Goal: Transaction & Acquisition: Purchase product/service

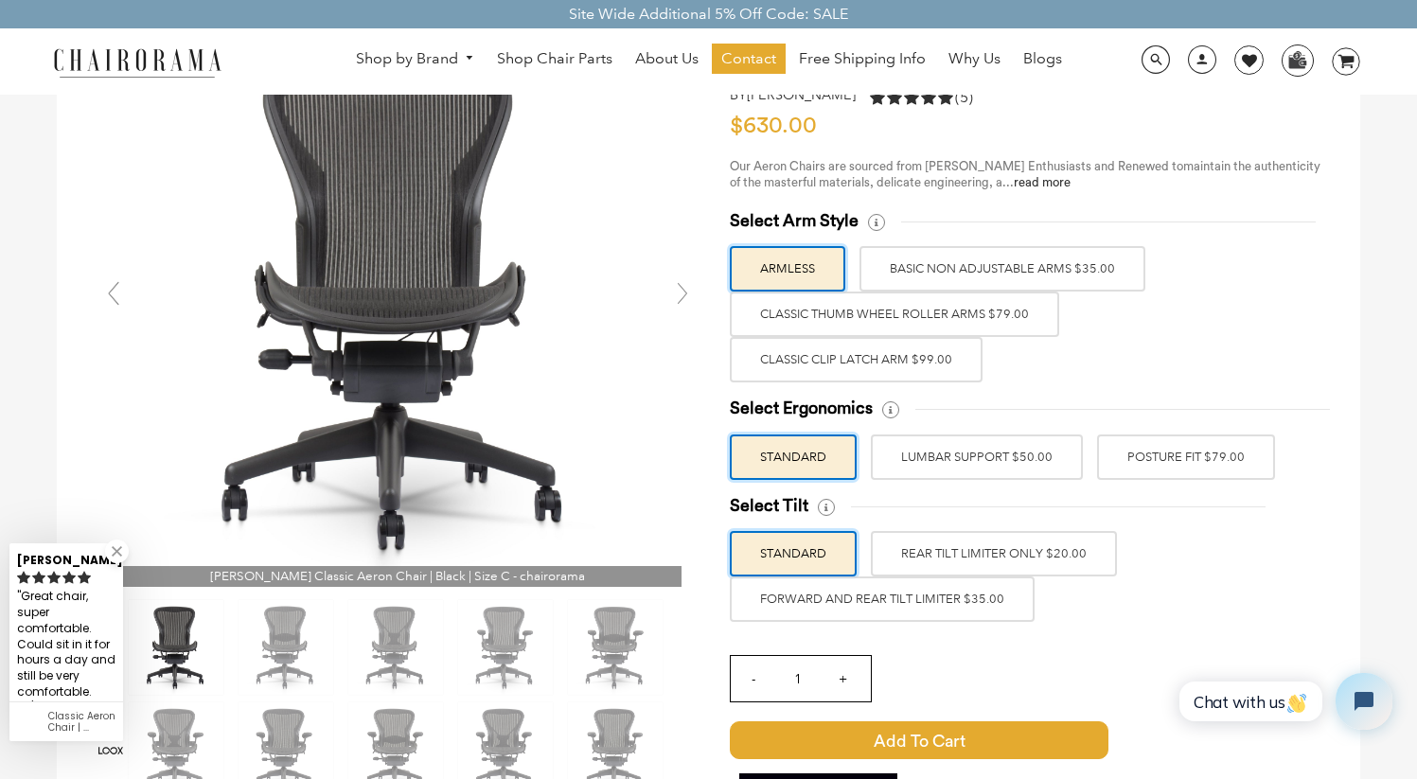
scroll to position [156, 0]
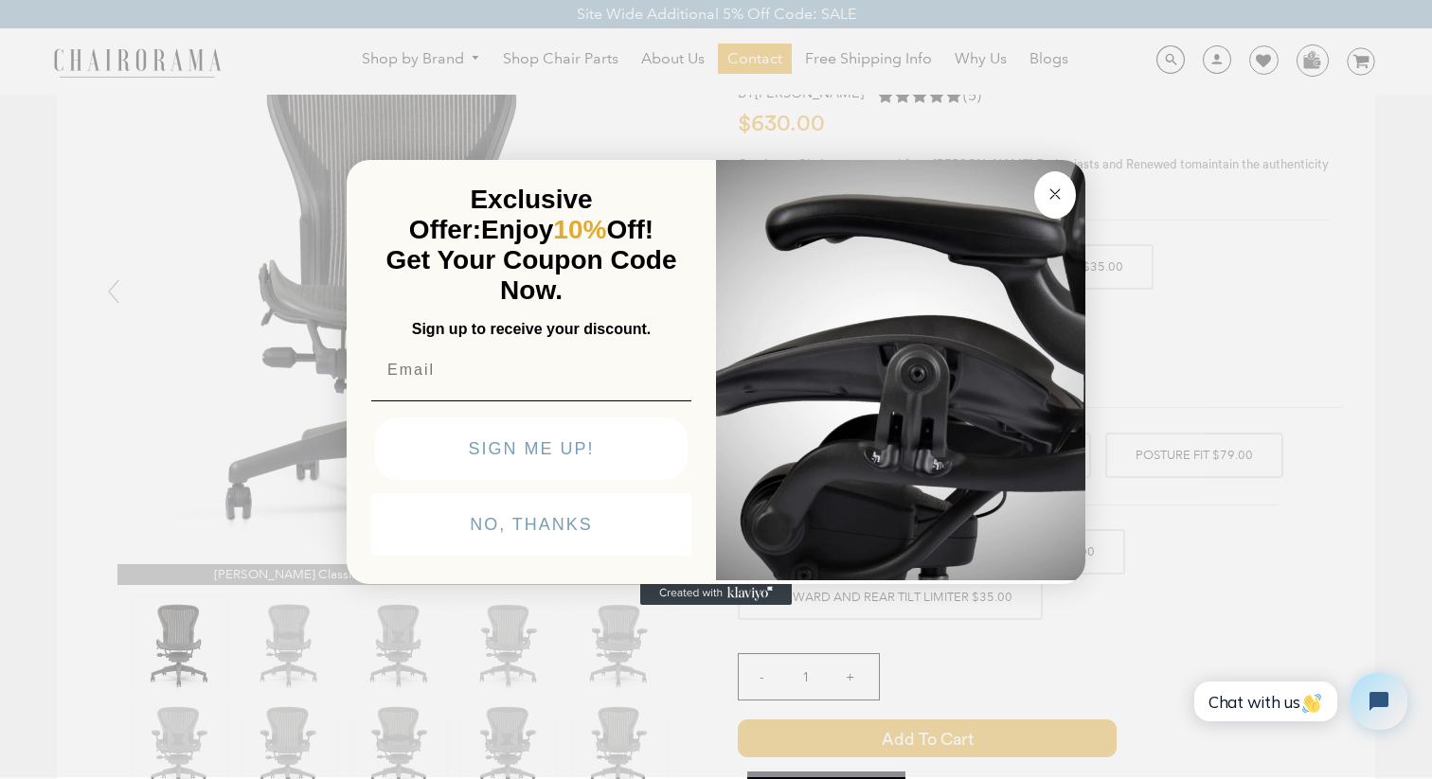
click at [1069, 199] on button "Close dialog" at bounding box center [1055, 194] width 42 height 47
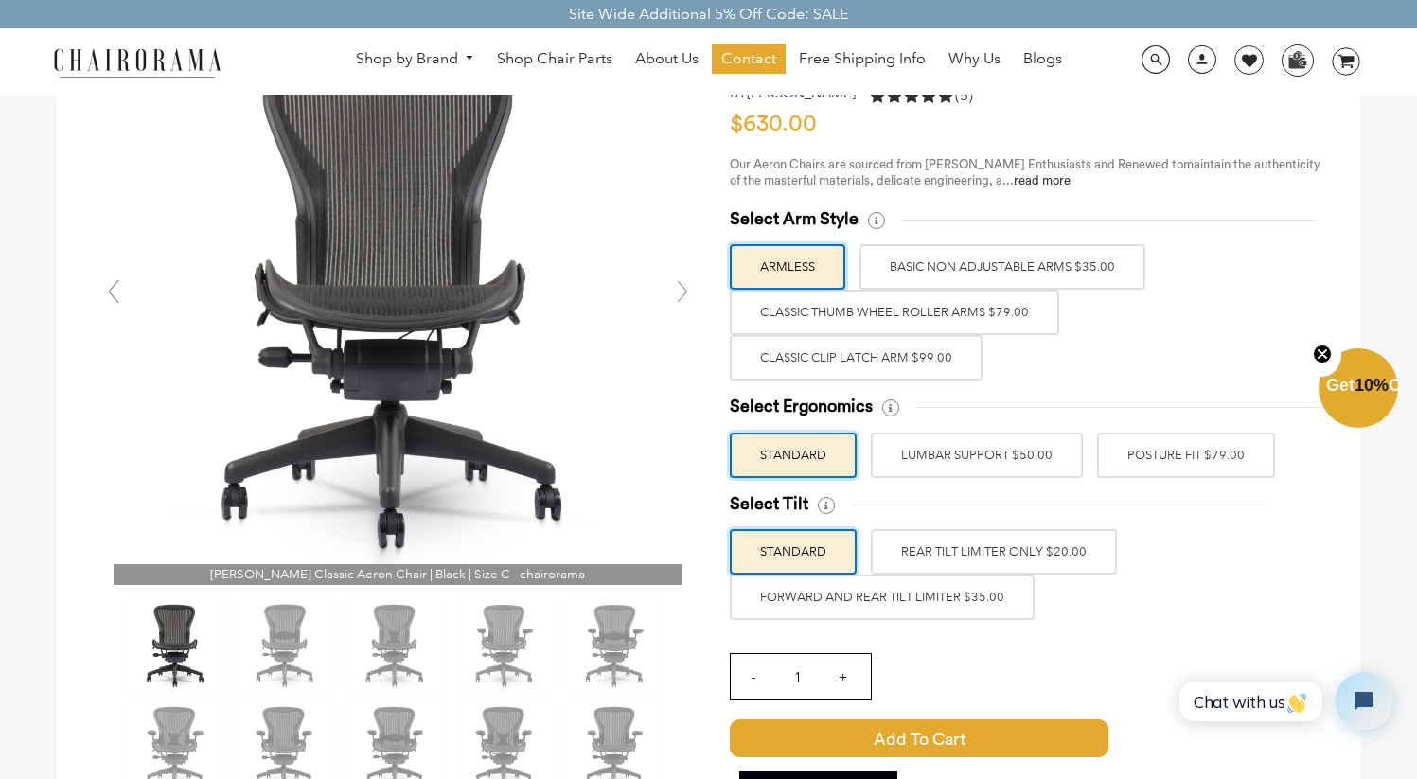
click at [1073, 271] on label "BASIC NON ADJUSTABLE ARMS $35.00" at bounding box center [1003, 266] width 286 height 45
click at [0, 0] on input "BASIC NON ADJUSTABLE ARMS $35.00" at bounding box center [0, 0] width 0 height 0
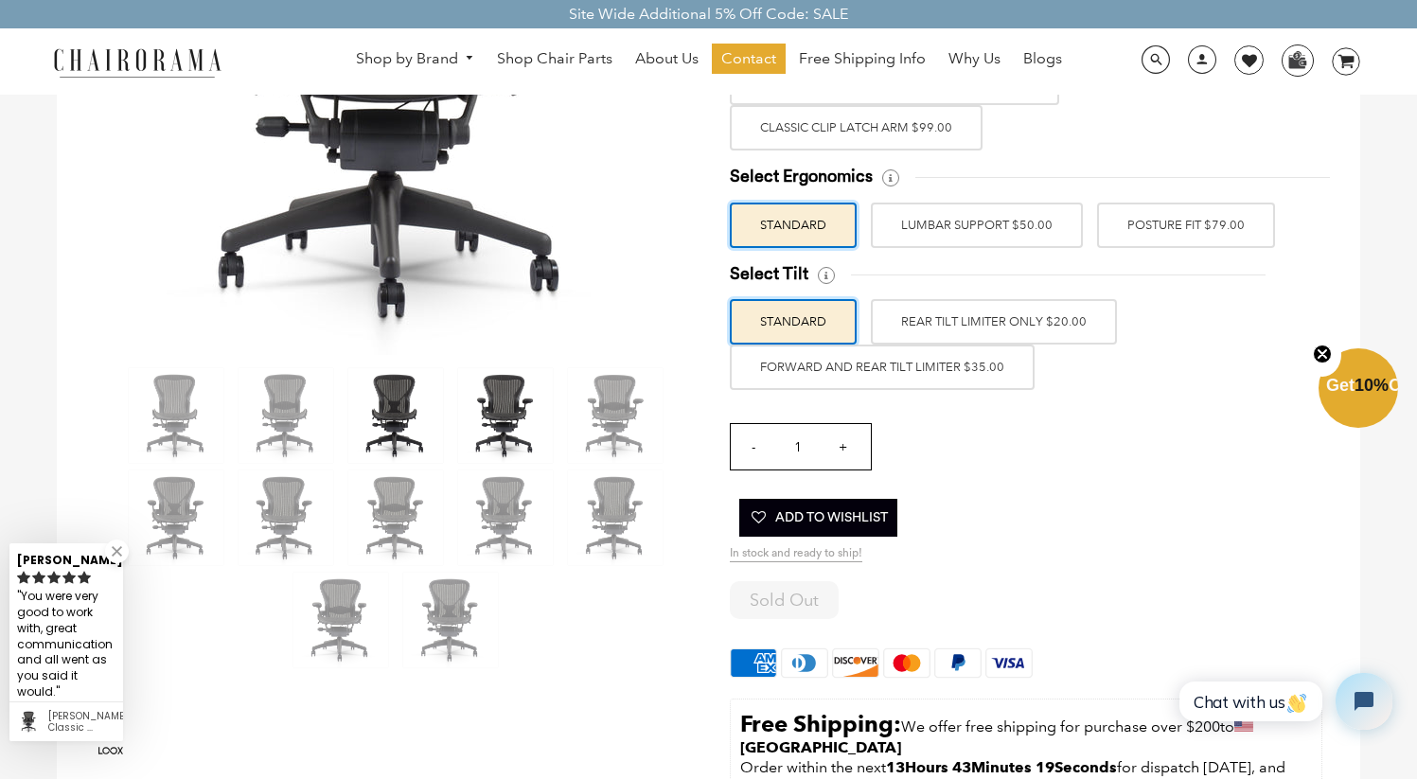
scroll to position [383, 0]
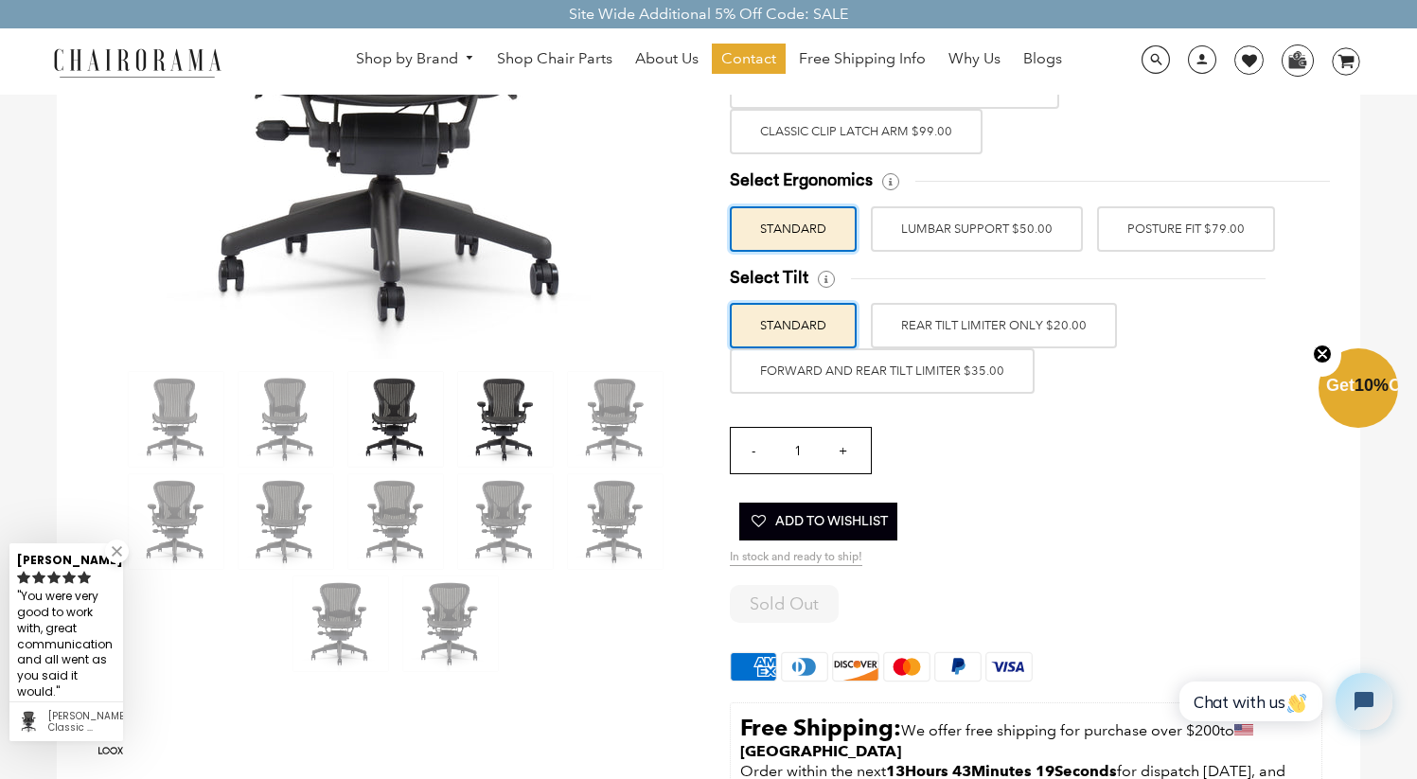
click at [393, 420] on img at bounding box center [395, 419] width 95 height 95
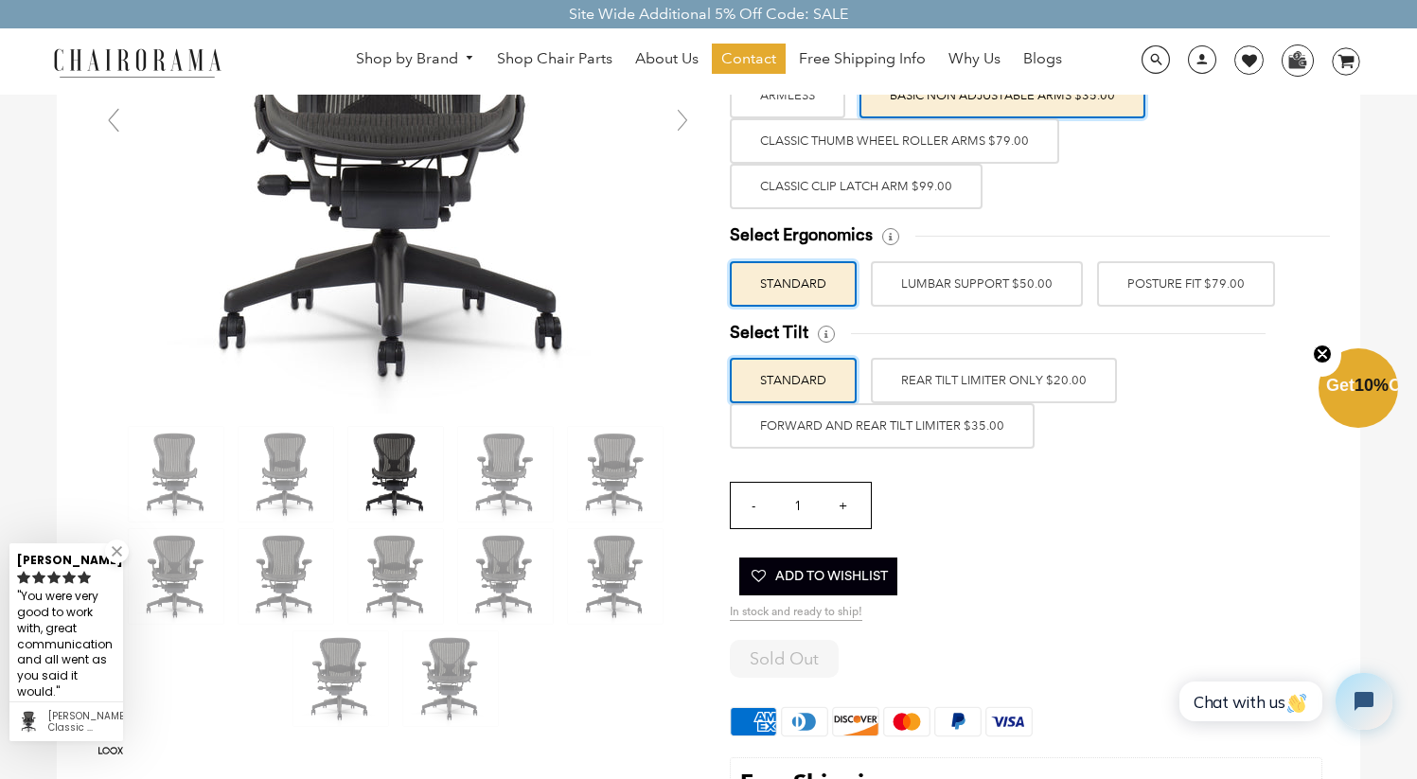
scroll to position [215, 0]
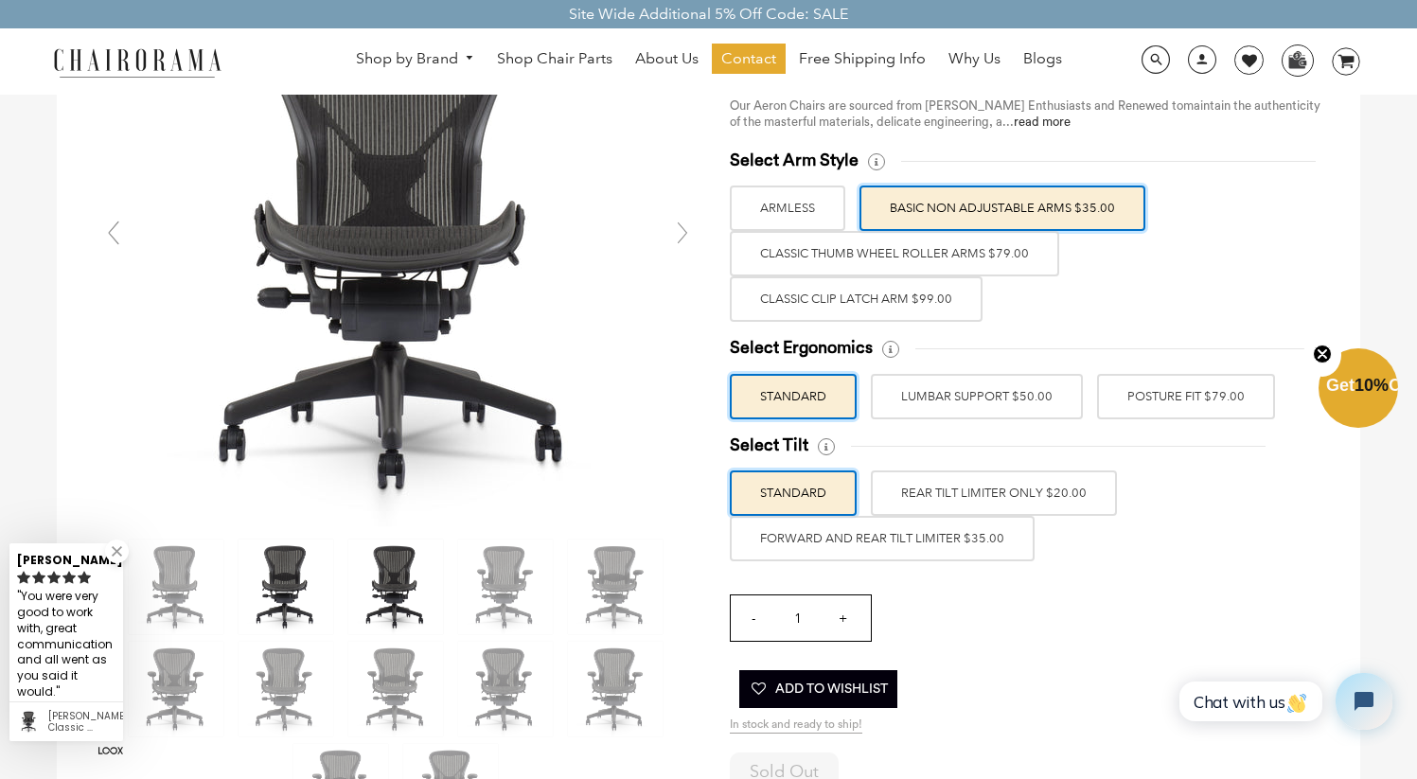
click at [315, 593] on img at bounding box center [286, 587] width 95 height 95
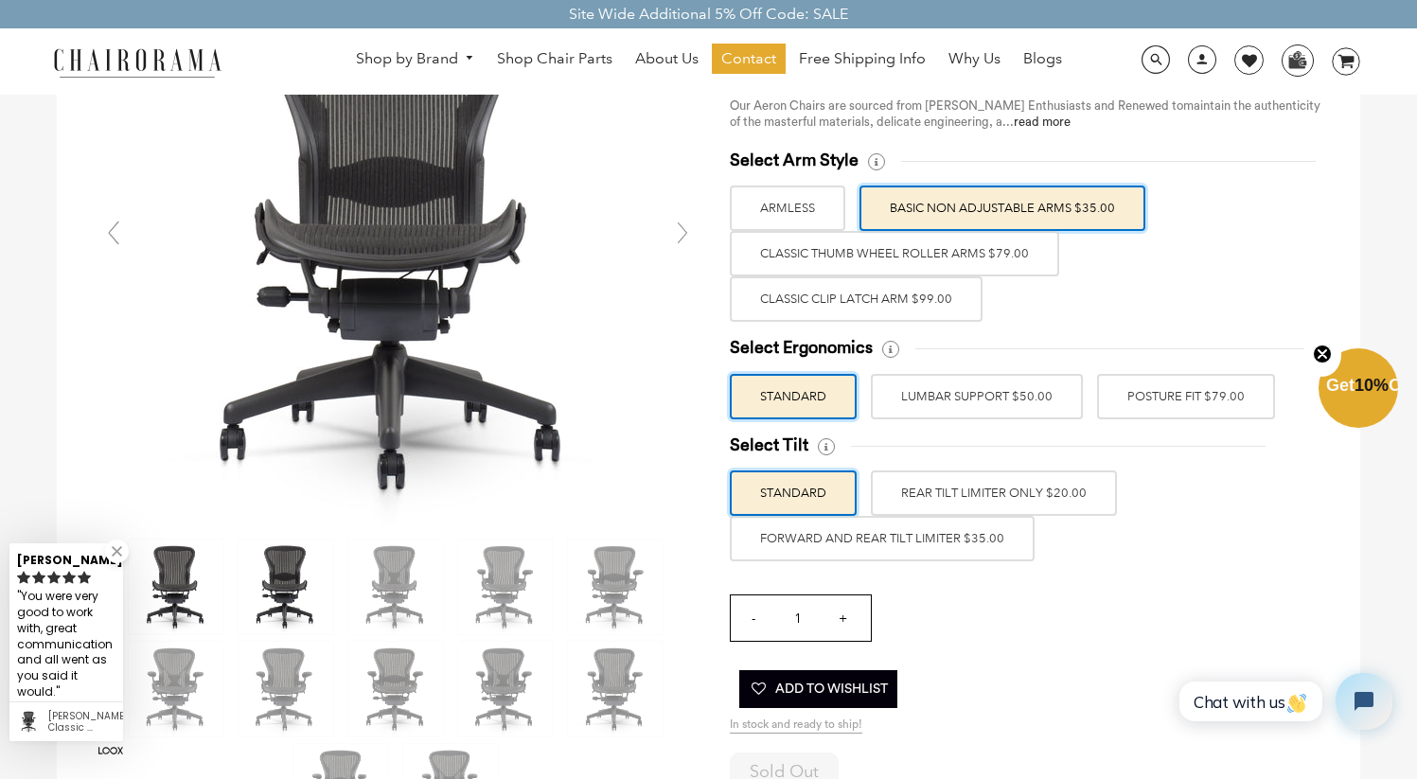
click at [175, 597] on img at bounding box center [176, 587] width 95 height 95
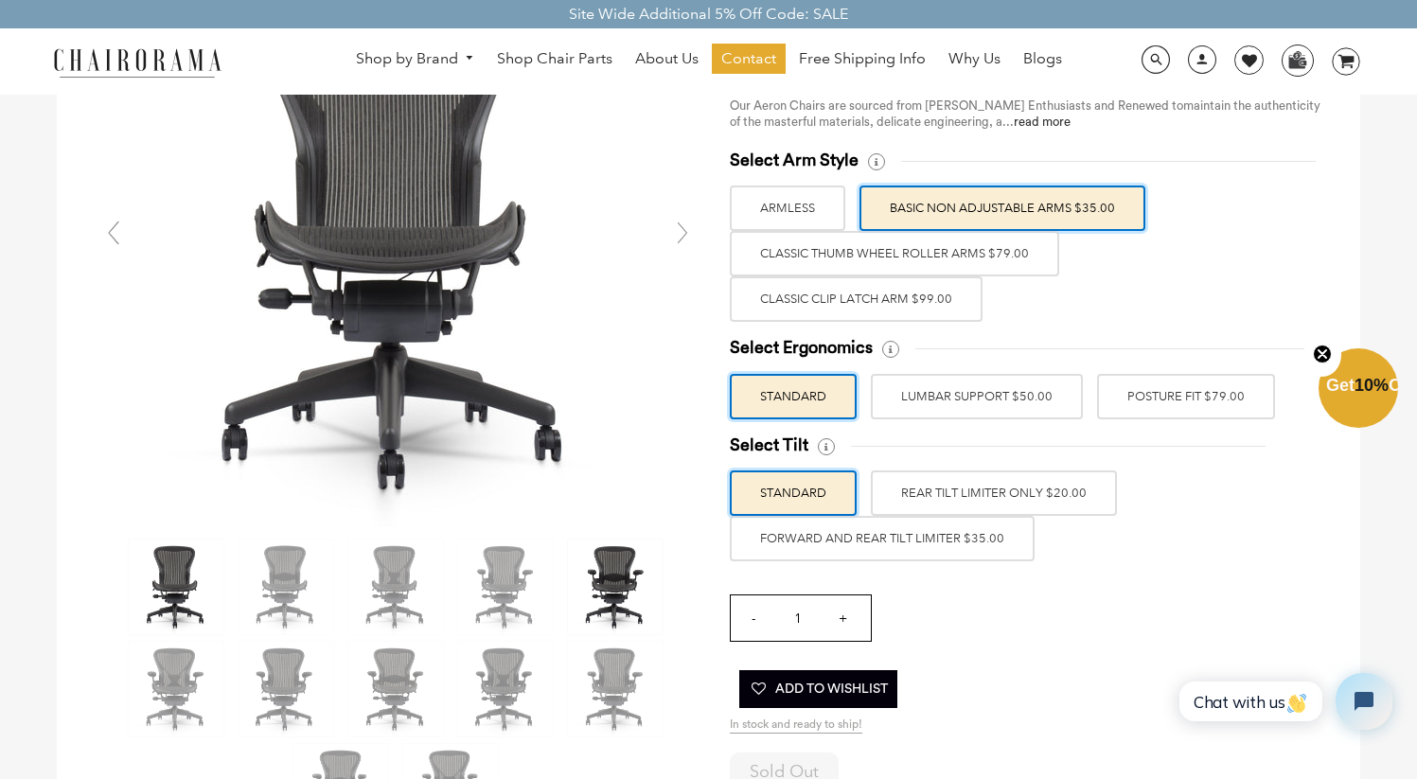
click at [592, 611] on img at bounding box center [615, 587] width 95 height 95
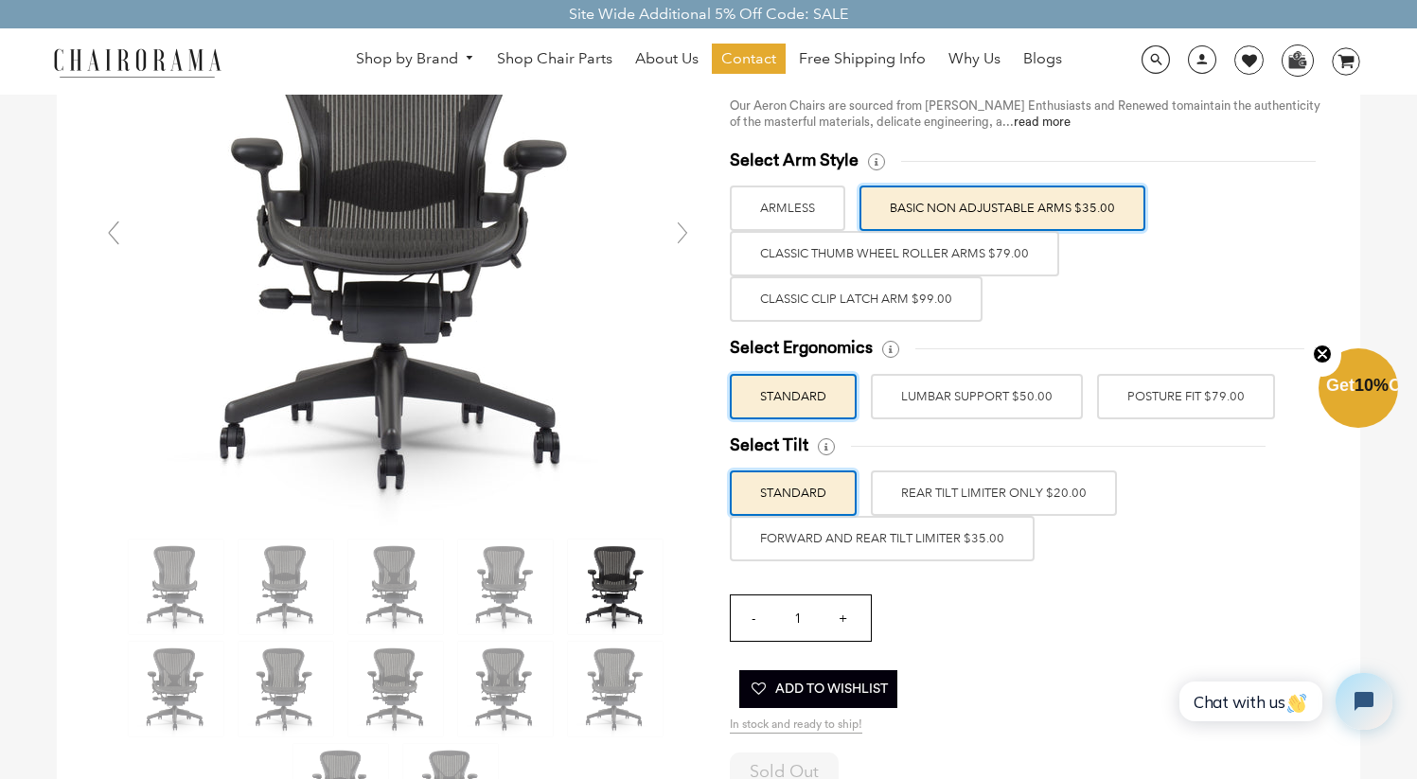
scroll to position [41, 0]
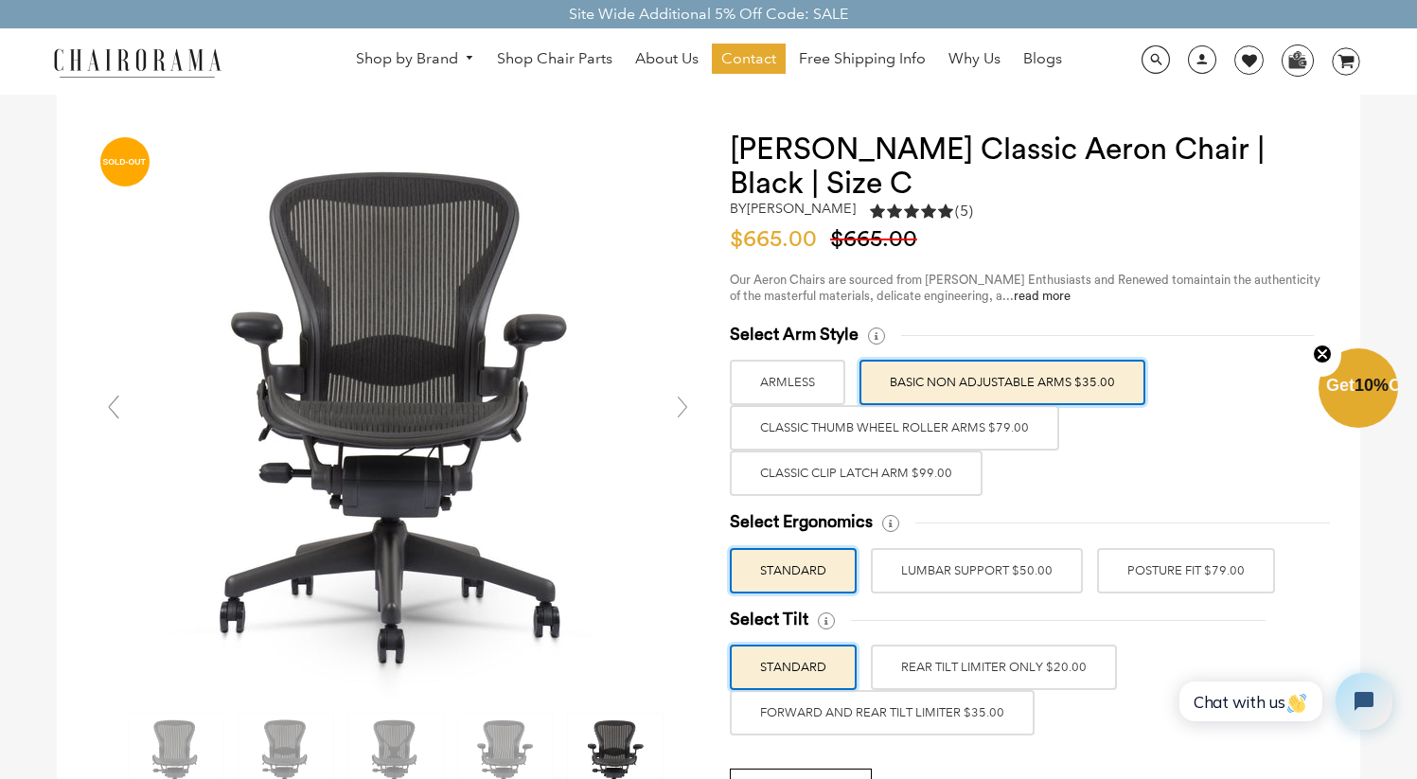
click at [1019, 574] on label "LUMBAR SUPPORT $50.00" at bounding box center [977, 570] width 212 height 45
click at [0, 0] on input "LUMBAR SUPPORT $50.00" at bounding box center [0, 0] width 0 height 0
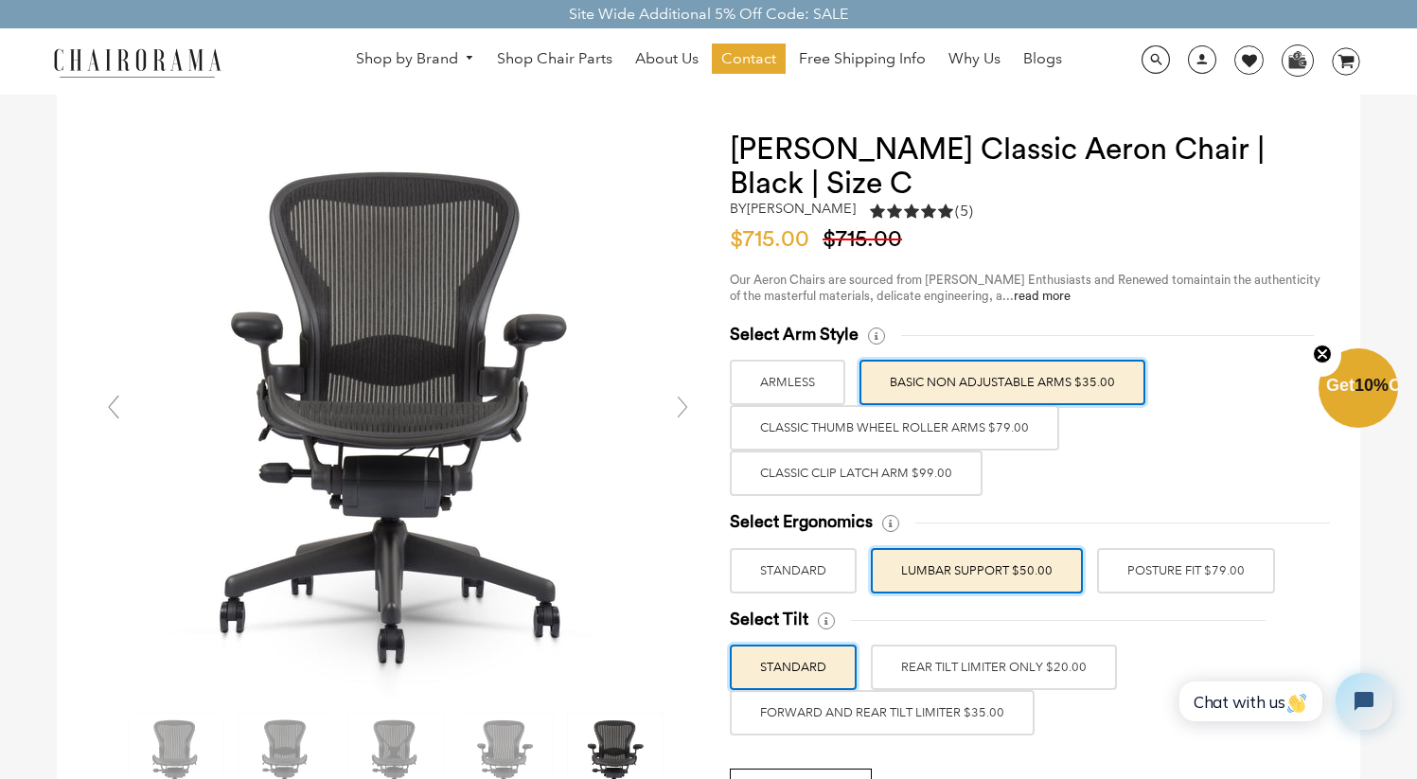
click at [775, 579] on label "STANDARD" at bounding box center [793, 570] width 127 height 45
click at [0, 0] on input "STANDARD" at bounding box center [0, 0] width 0 height 0
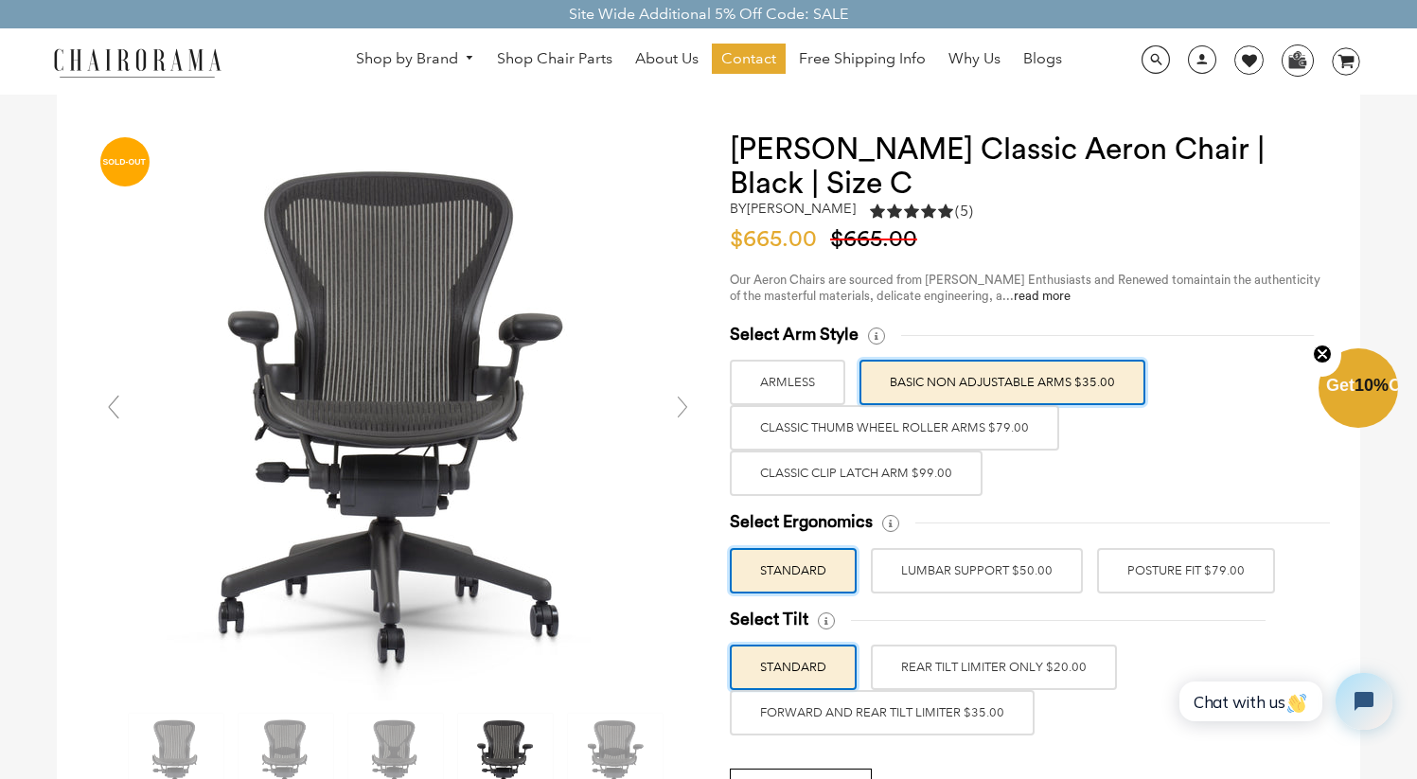
click at [964, 573] on label "LUMBAR SUPPORT $50.00" at bounding box center [977, 570] width 212 height 45
click at [0, 0] on input "LUMBAR SUPPORT $50.00" at bounding box center [0, 0] width 0 height 0
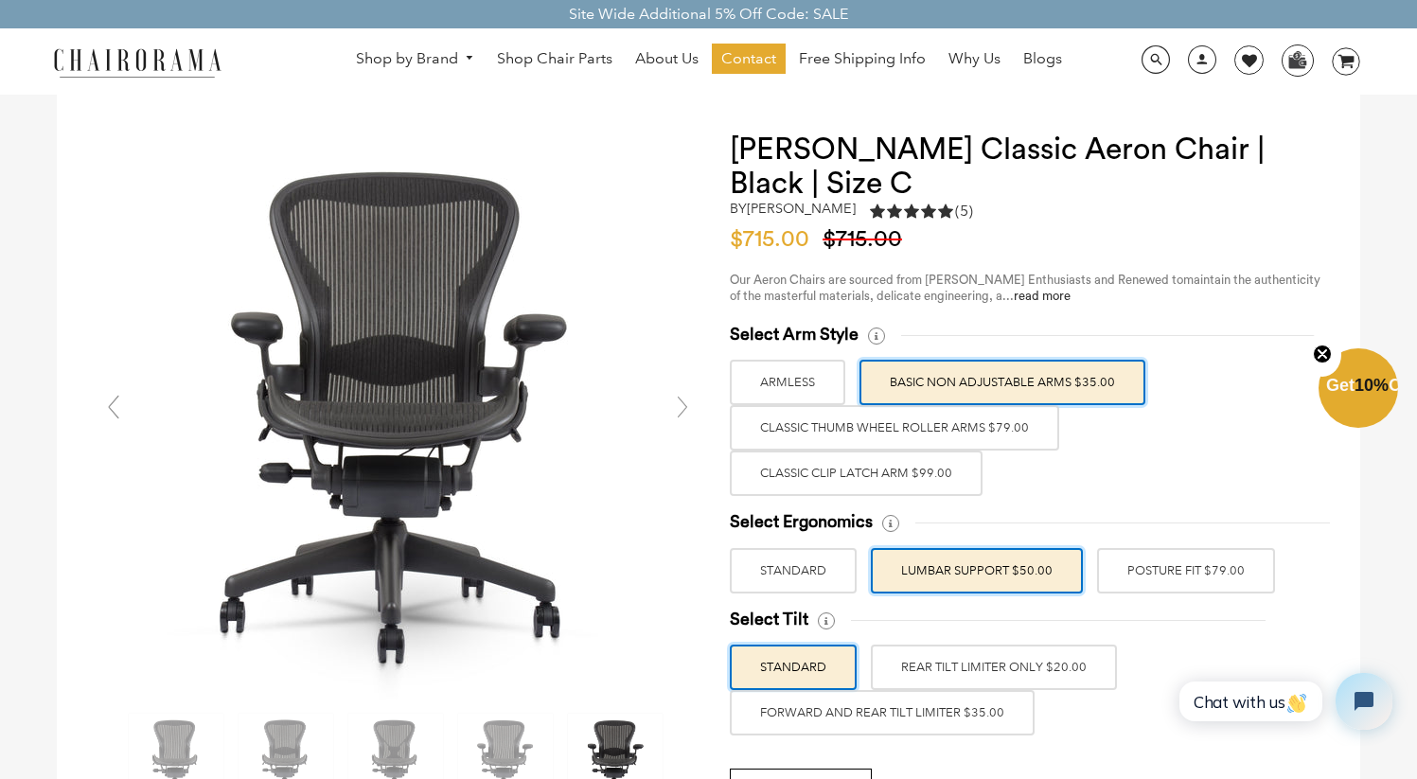
click at [1184, 570] on label "POSTURE FIT $79.00" at bounding box center [1186, 570] width 178 height 45
click at [0, 0] on input "POSTURE FIT $79.00" at bounding box center [0, 0] width 0 height 0
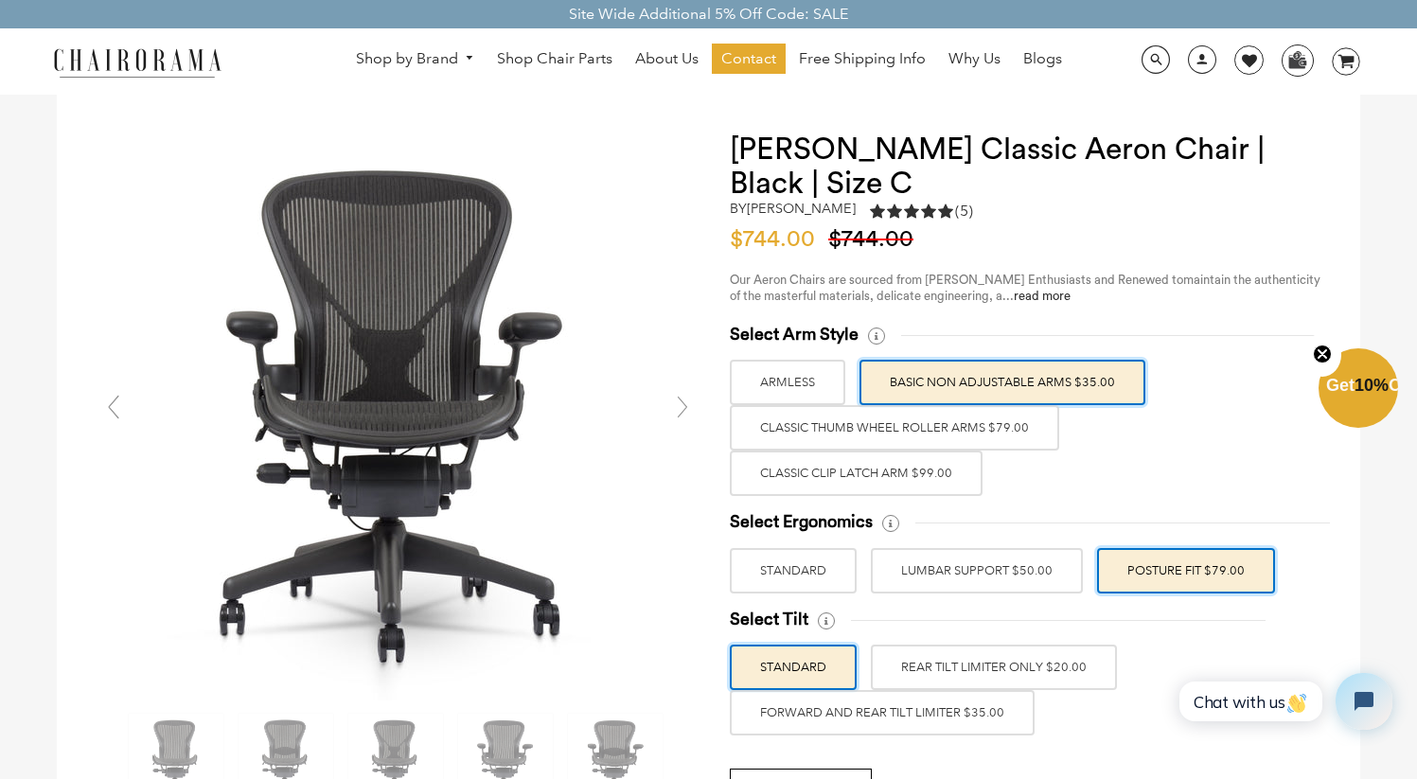
click at [1028, 581] on label "LUMBAR SUPPORT $50.00" at bounding box center [977, 570] width 212 height 45
click at [0, 0] on input "LUMBAR SUPPORT $50.00" at bounding box center [0, 0] width 0 height 0
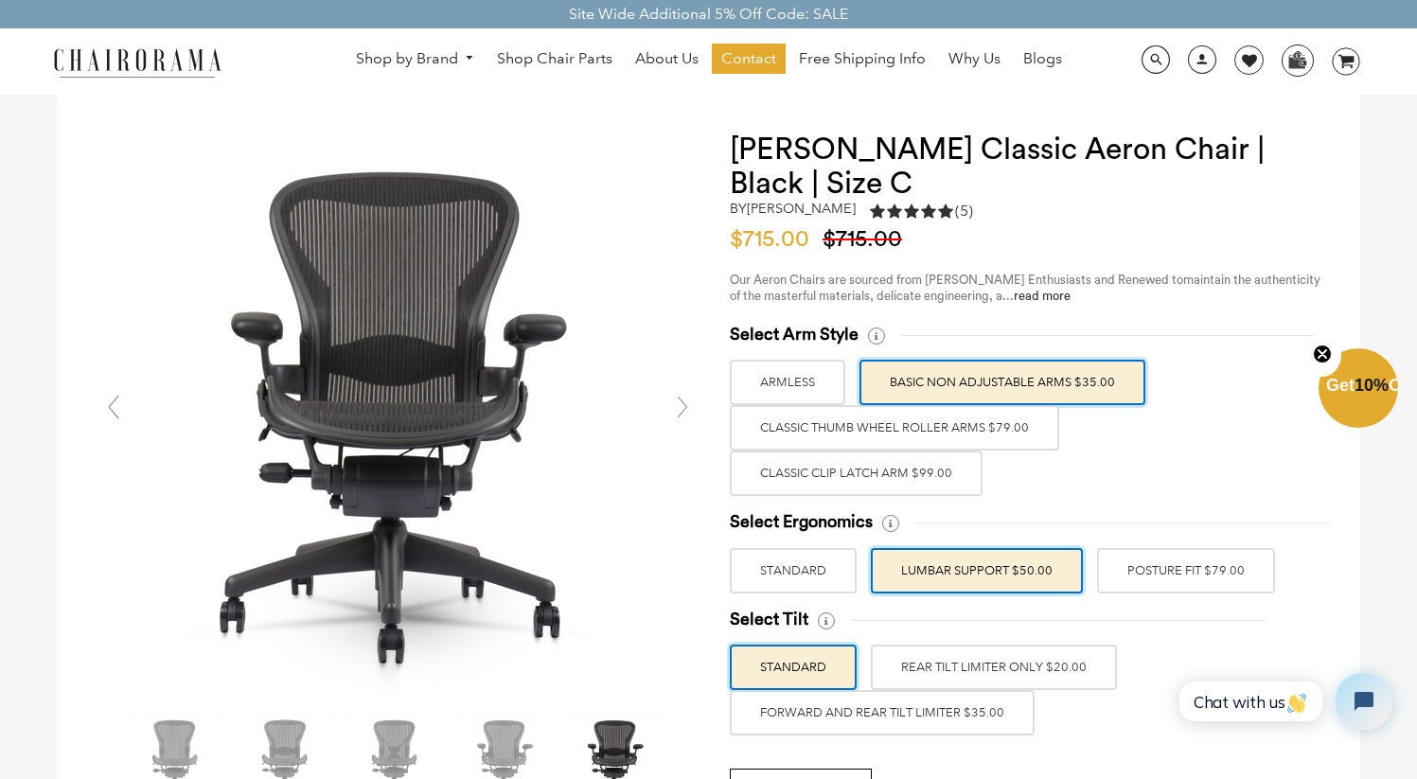
click at [931, 663] on label "REAR TILT LIMITER ONLY $20.00" at bounding box center [994, 667] width 246 height 45
click at [0, 0] on input "REAR TILT LIMITER ONLY $20.00" at bounding box center [0, 0] width 0 height 0
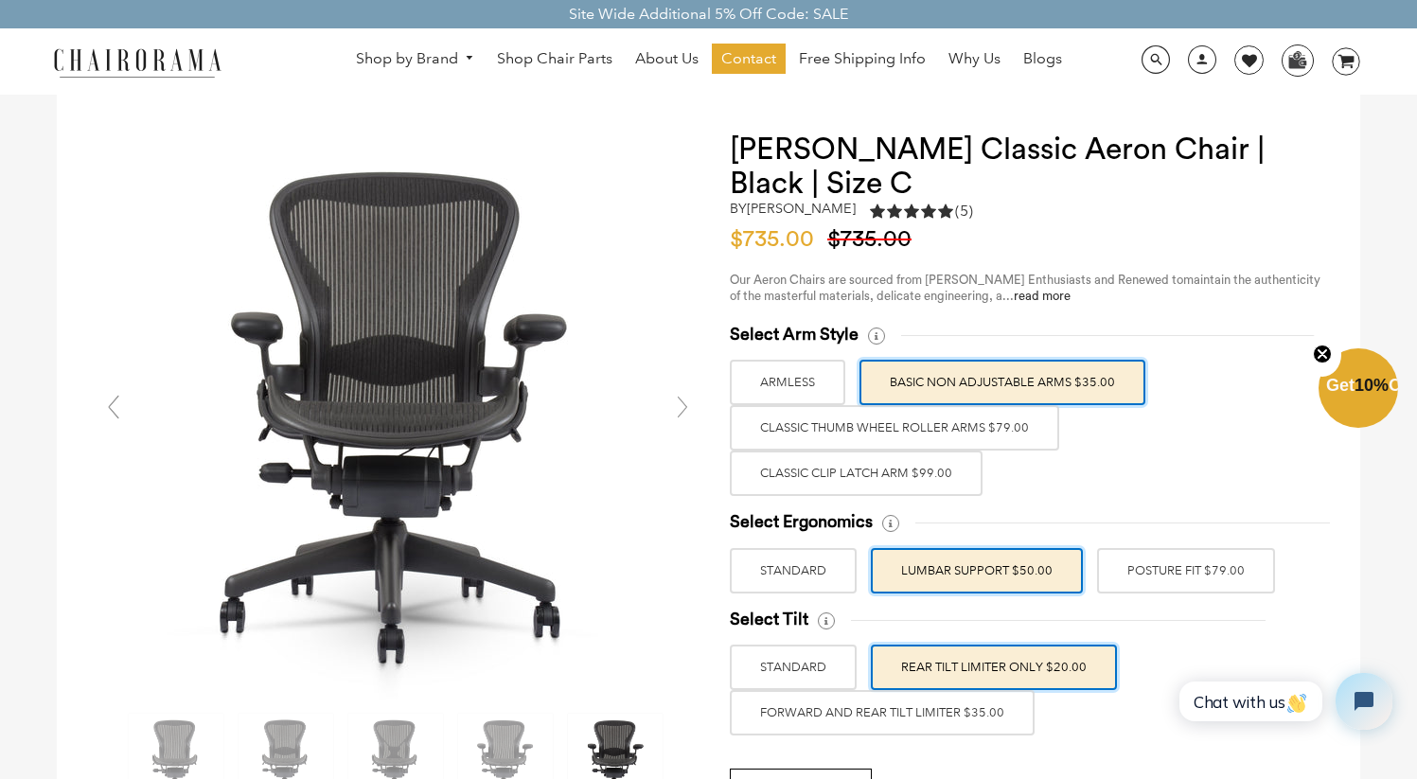
click at [820, 675] on label "STANDARD" at bounding box center [793, 667] width 127 height 45
click at [0, 0] on input "STANDARD" at bounding box center [0, 0] width 0 height 0
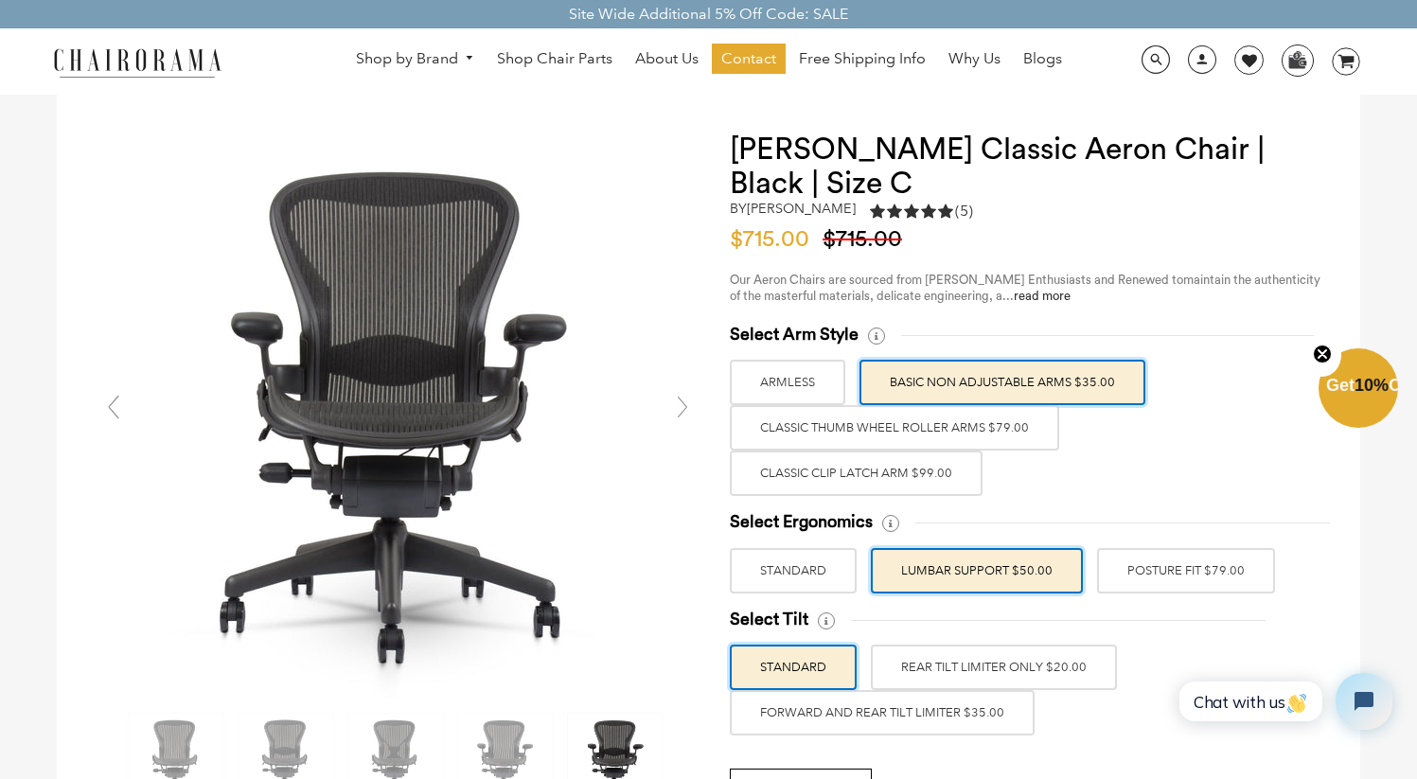
click at [830, 709] on label "FORWARD AND REAR TILT LIMITER $35.00" at bounding box center [882, 712] width 305 height 45
click at [0, 0] on input "FORWARD AND REAR TILT LIMITER $35.00" at bounding box center [0, 0] width 0 height 0
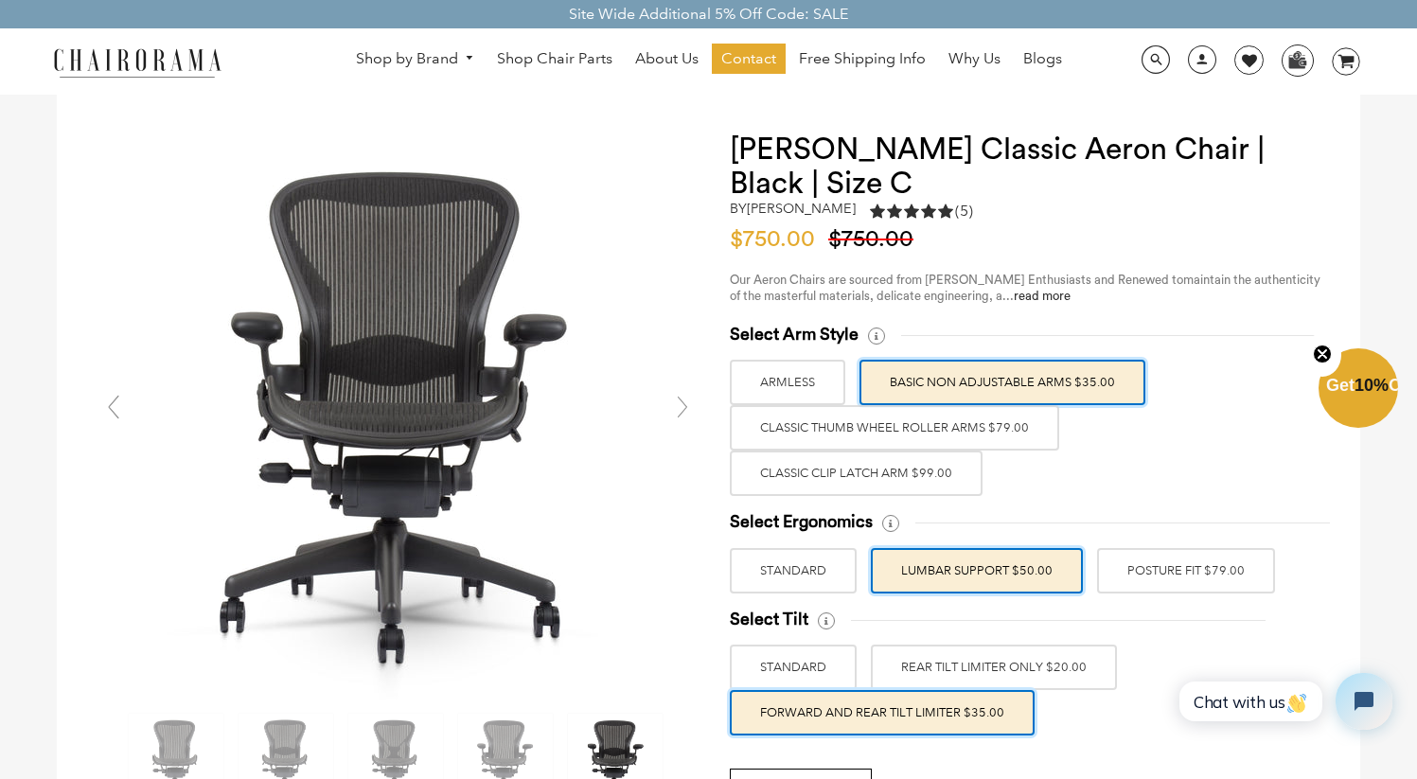
click at [910, 673] on label "REAR TILT LIMITER ONLY $20.00" at bounding box center [994, 667] width 246 height 45
click at [0, 0] on input "REAR TILT LIMITER ONLY $20.00" at bounding box center [0, 0] width 0 height 0
